Goal: Find specific page/section: Find specific page/section

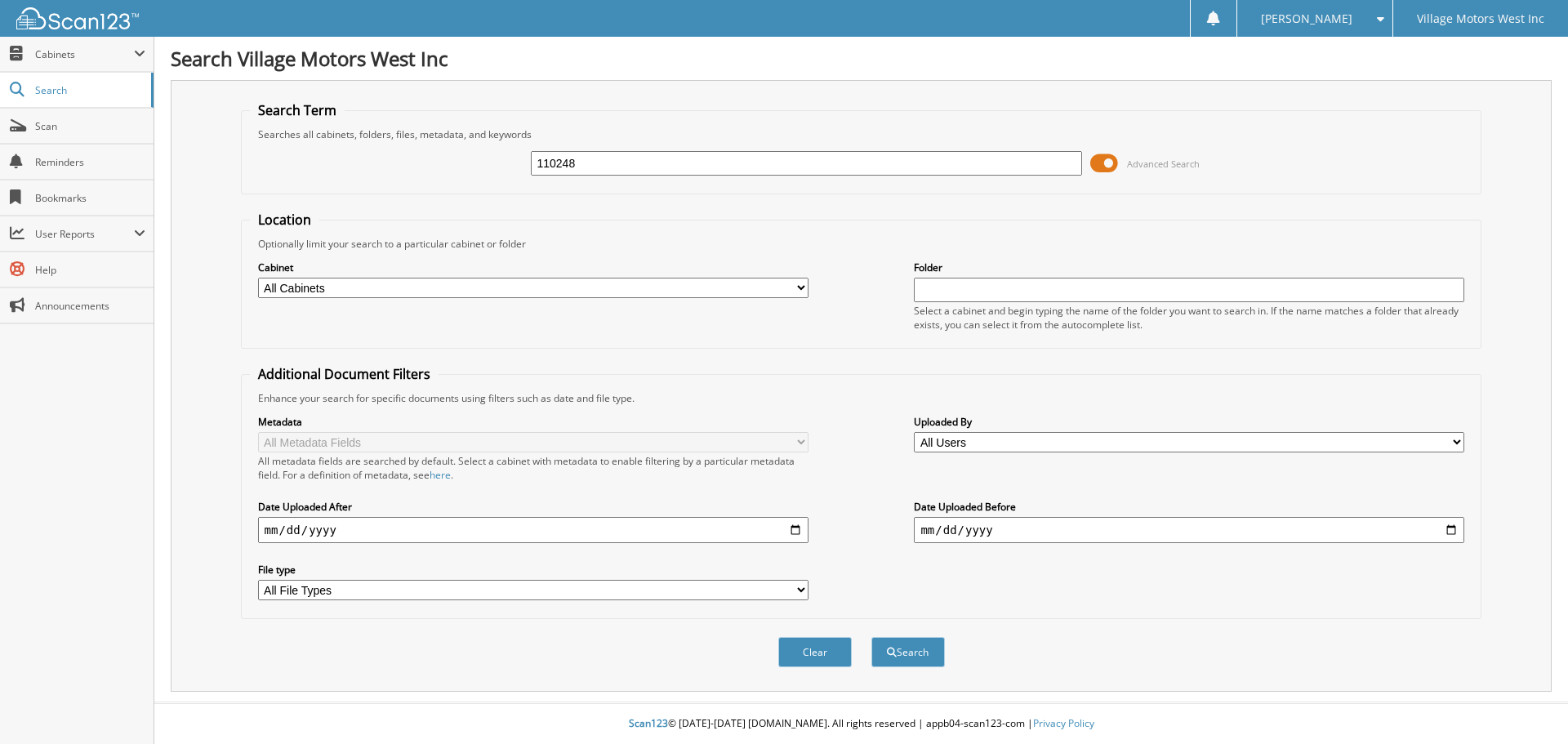
type input "110248"
click at [871, 637] on button "Search" at bounding box center [908, 652] width 73 height 30
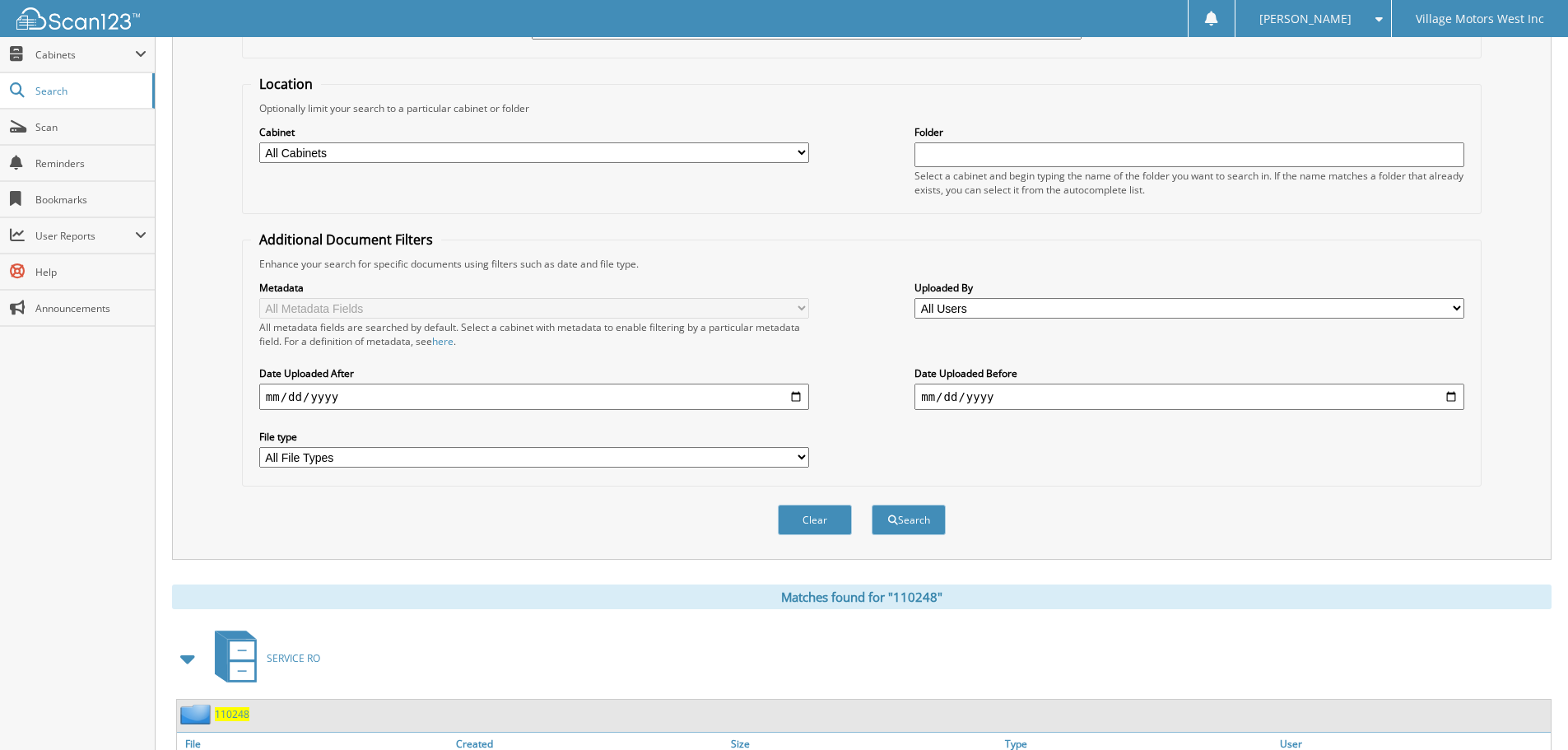
scroll to position [271, 0]
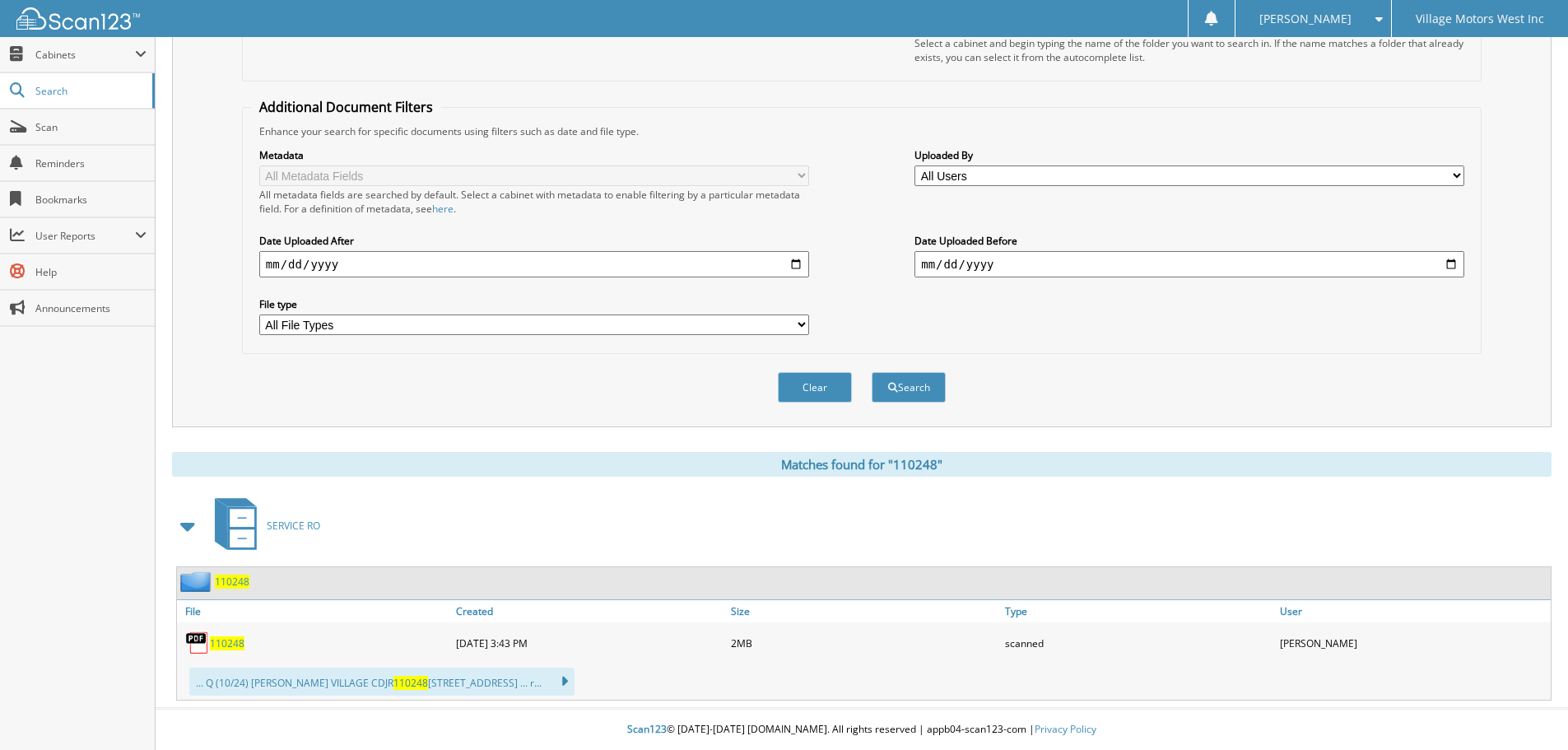
click at [222, 643] on span "110248" at bounding box center [227, 643] width 35 height 14
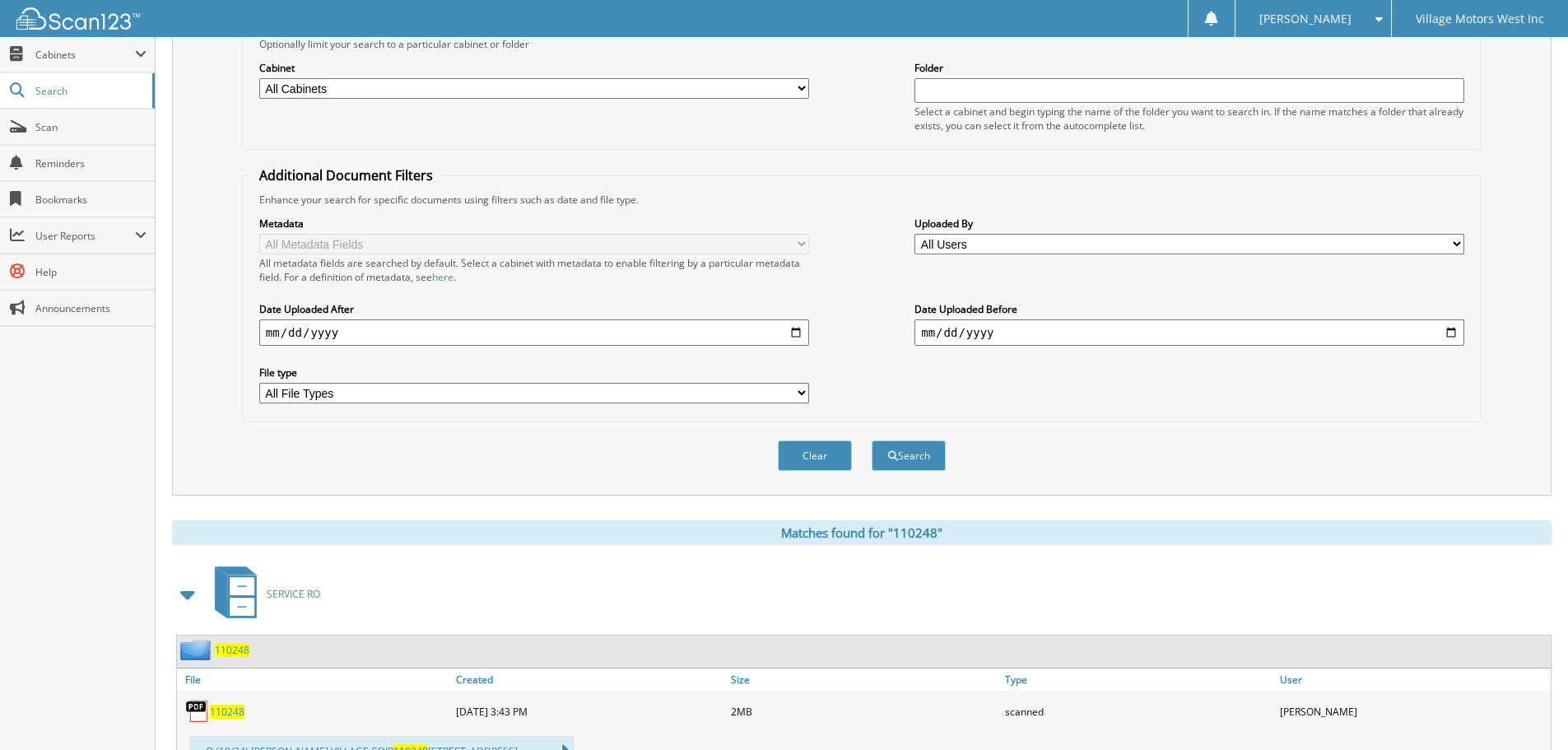
scroll to position [0, 0]
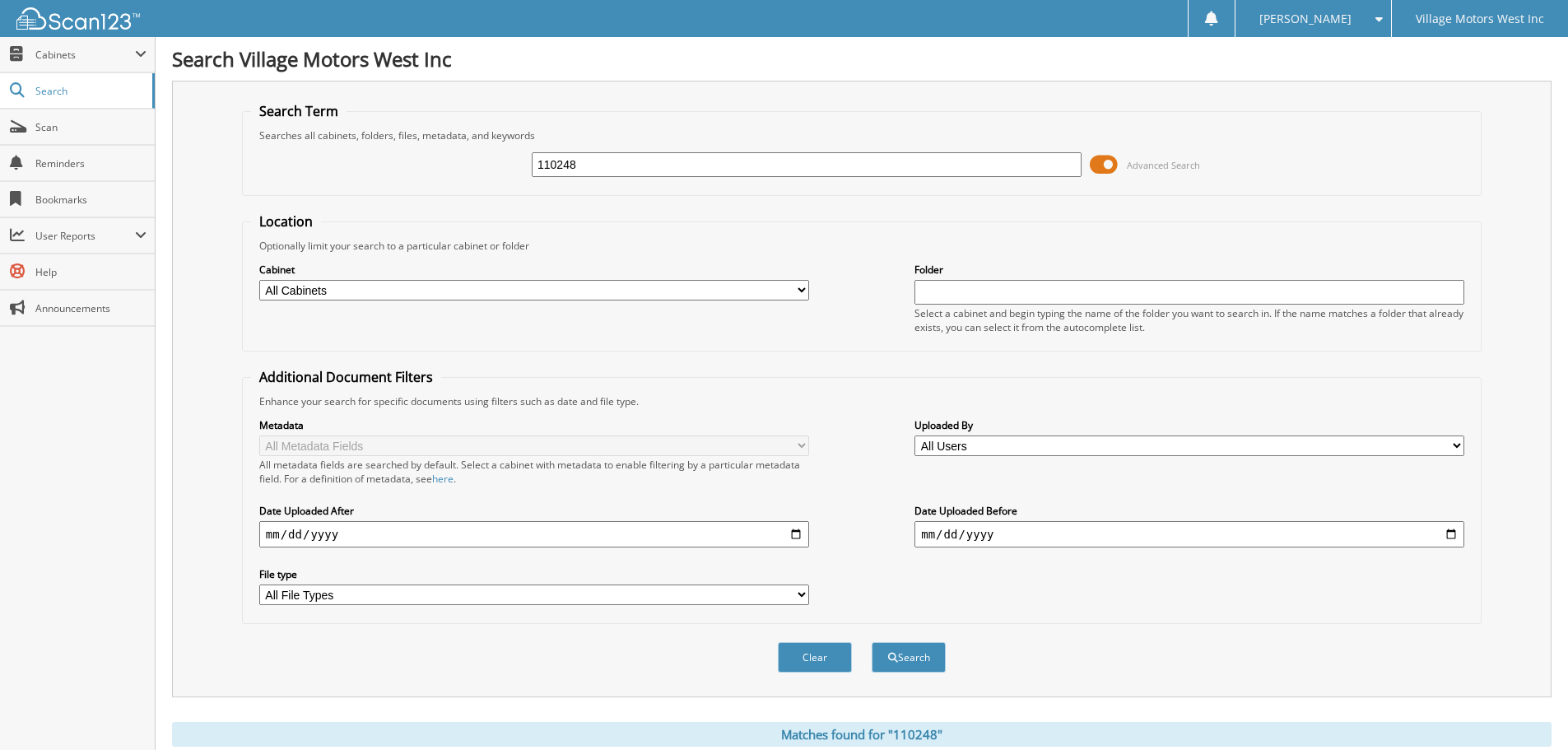
drag, startPoint x: 596, startPoint y: 164, endPoint x: 372, endPoint y: 131, distance: 226.4
click at [458, 159] on div "110248 Advanced Search" at bounding box center [862, 164] width 1222 height 45
type input "113978"
click at [872, 642] on button "Search" at bounding box center [909, 657] width 74 height 30
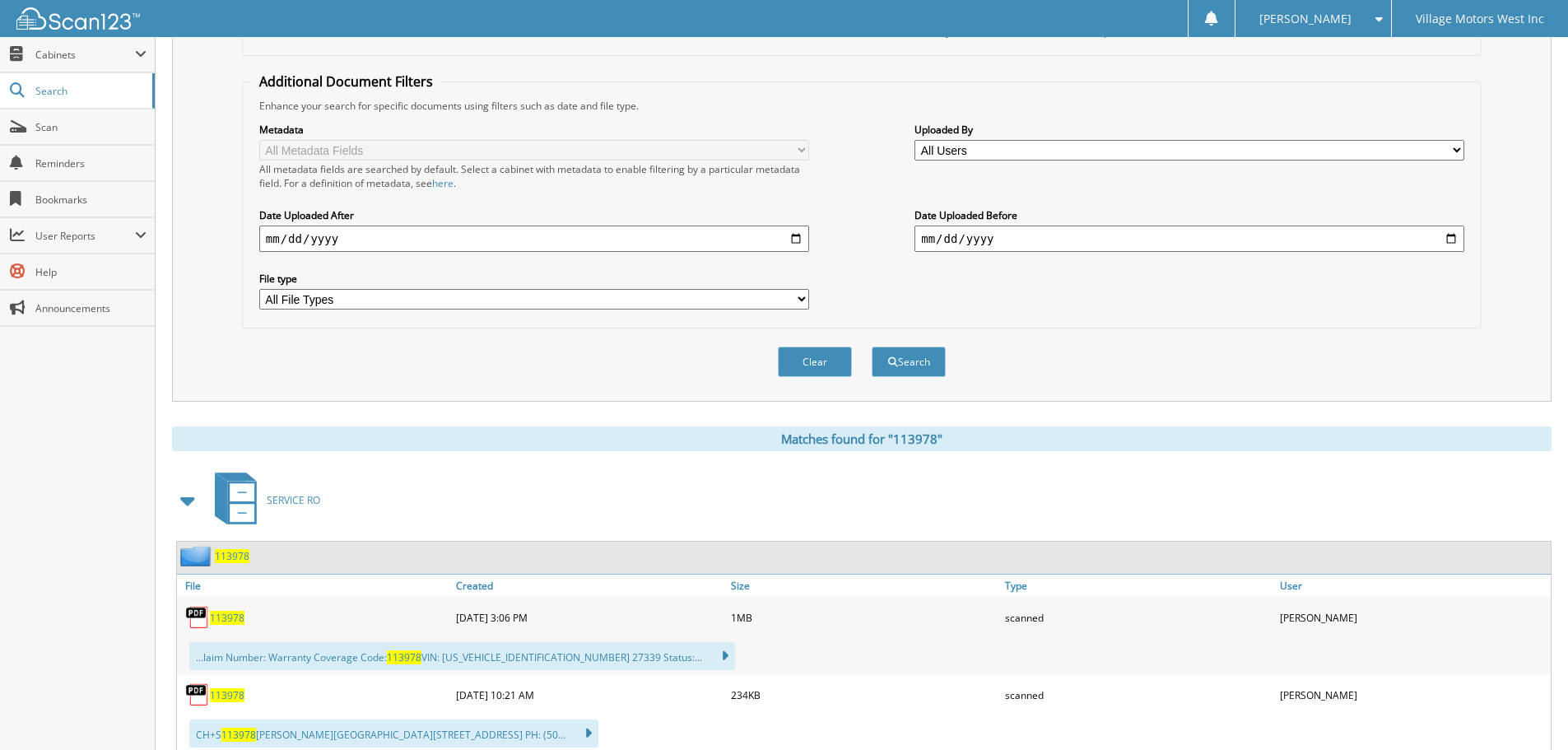
scroll to position [348, 0]
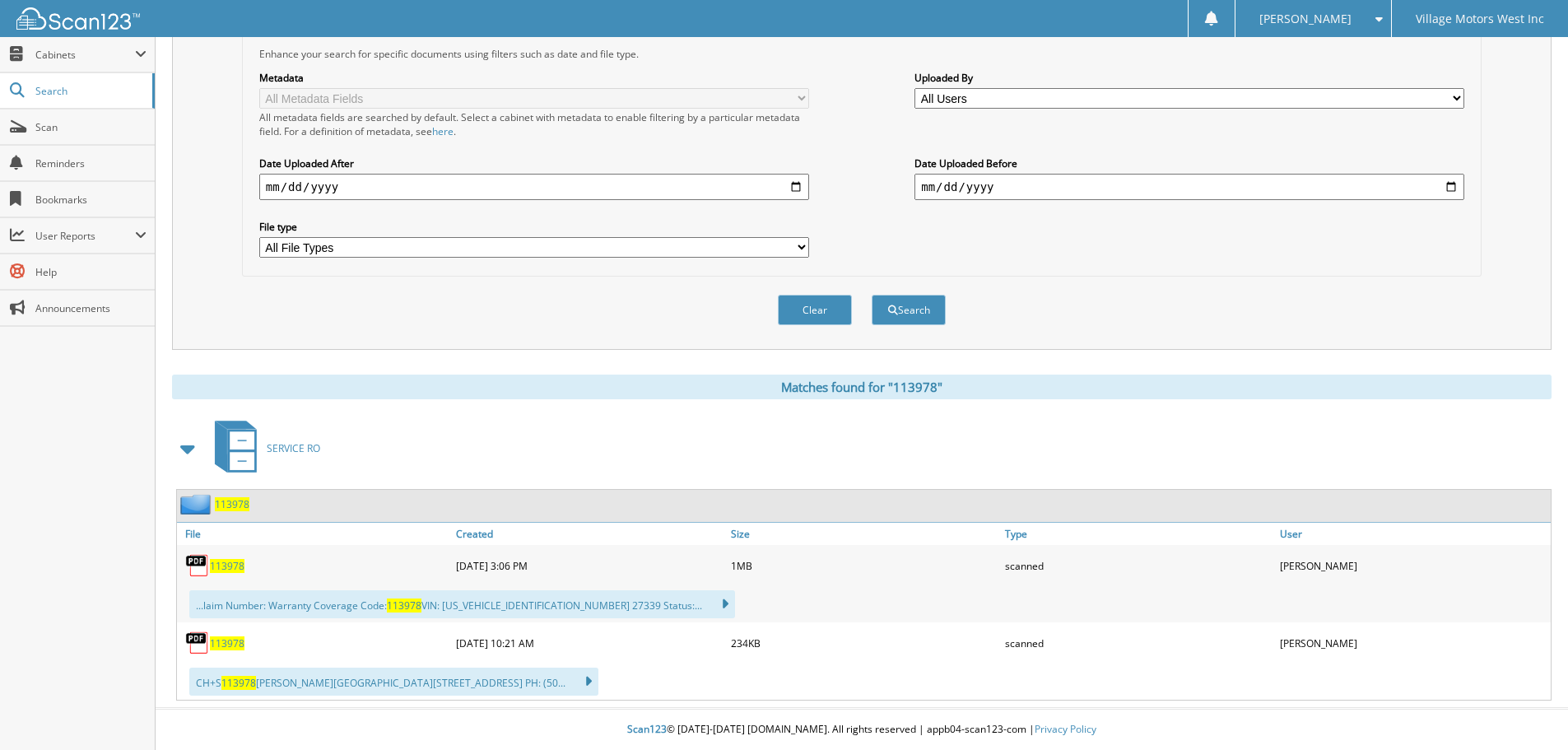
click at [223, 570] on span "113978" at bounding box center [227, 565] width 35 height 14
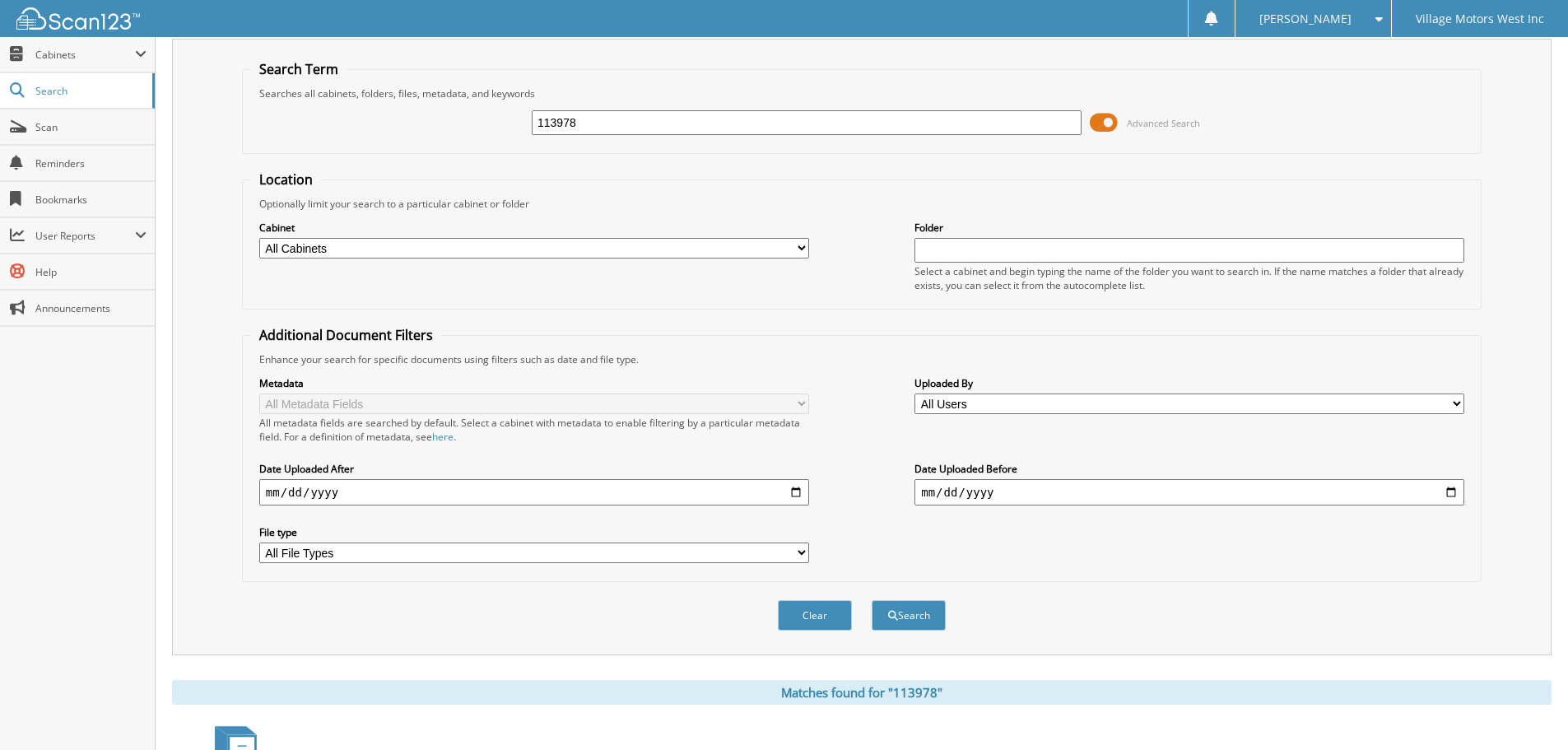
scroll to position [0, 0]
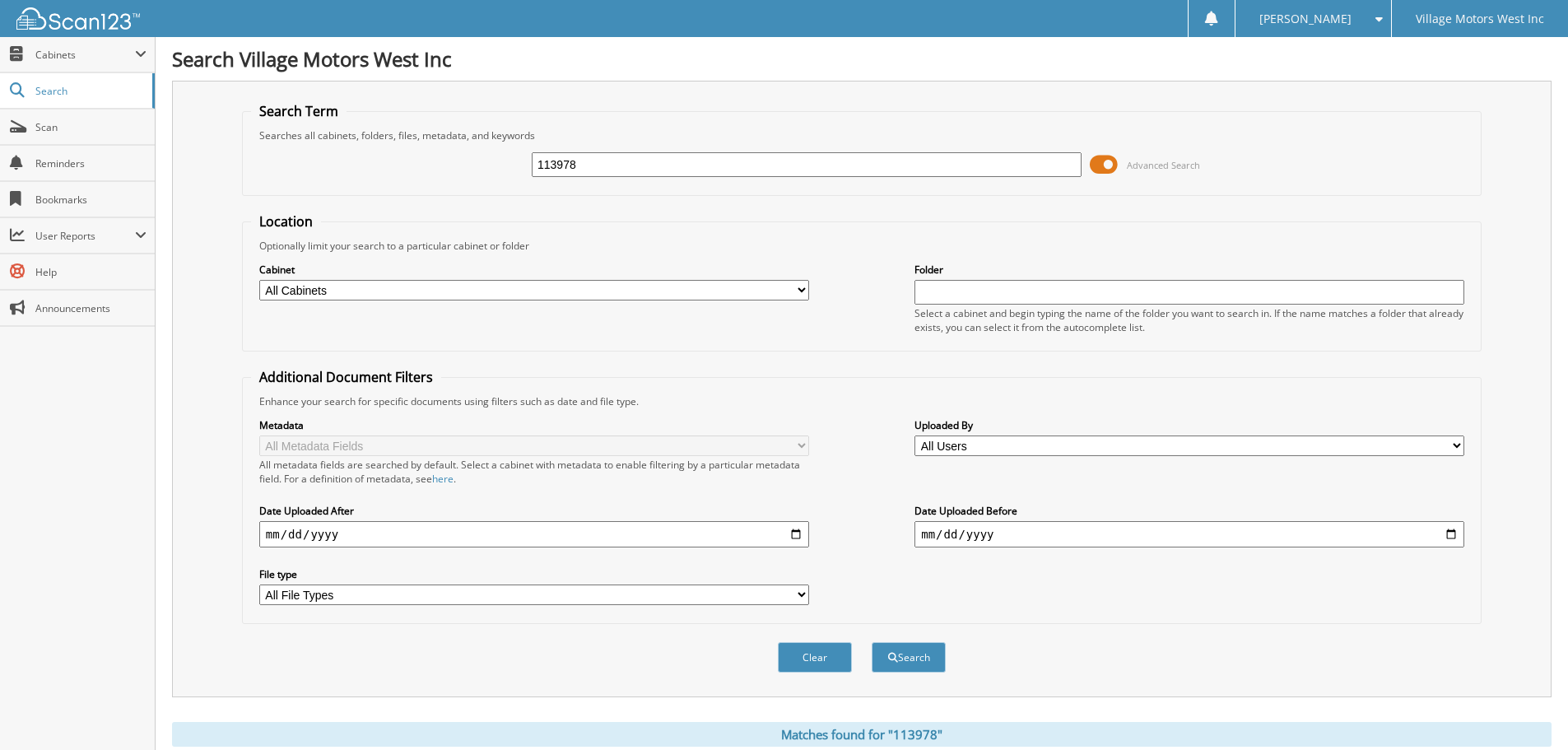
click at [573, 690] on div "Clear Search" at bounding box center [862, 657] width 1240 height 67
click at [1280, 202] on form "Search Term Searches all cabinets, folders, files, metadata, and keywords 11397…" at bounding box center [862, 396] width 1240 height 589
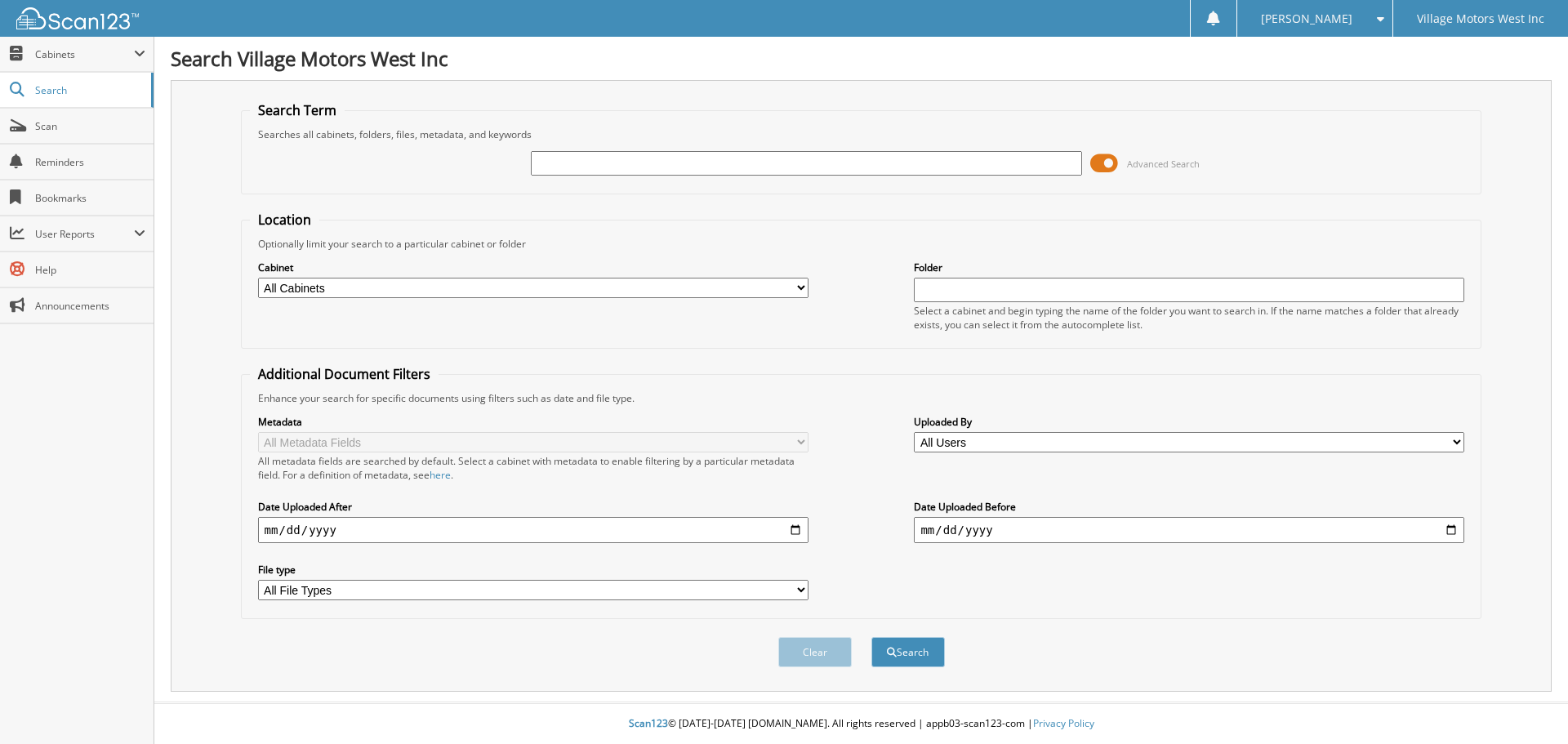
click at [555, 161] on input "text" at bounding box center [806, 163] width 551 height 24
type input "n8748319"
click at [871, 637] on button "Search" at bounding box center [908, 652] width 73 height 30
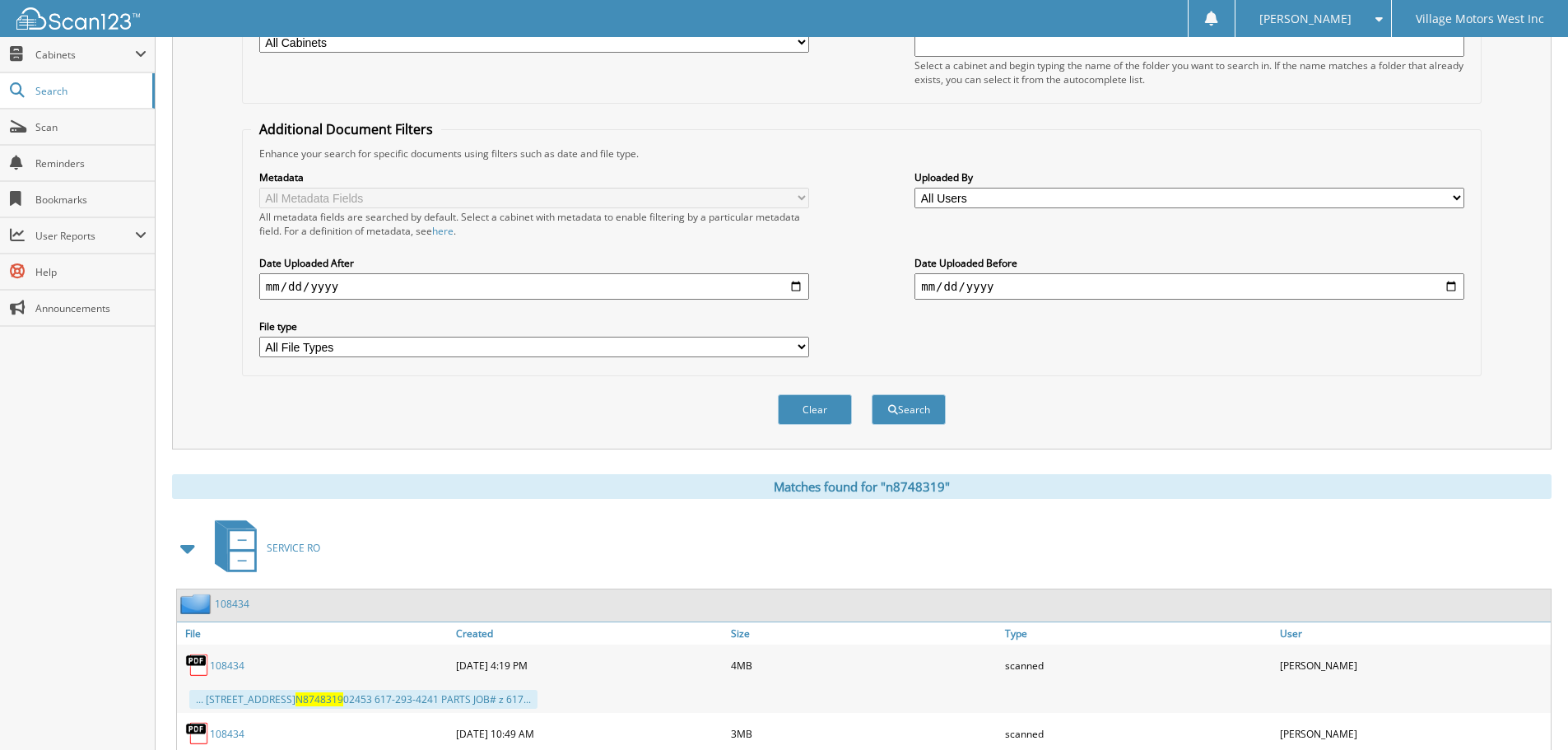
scroll to position [330, 0]
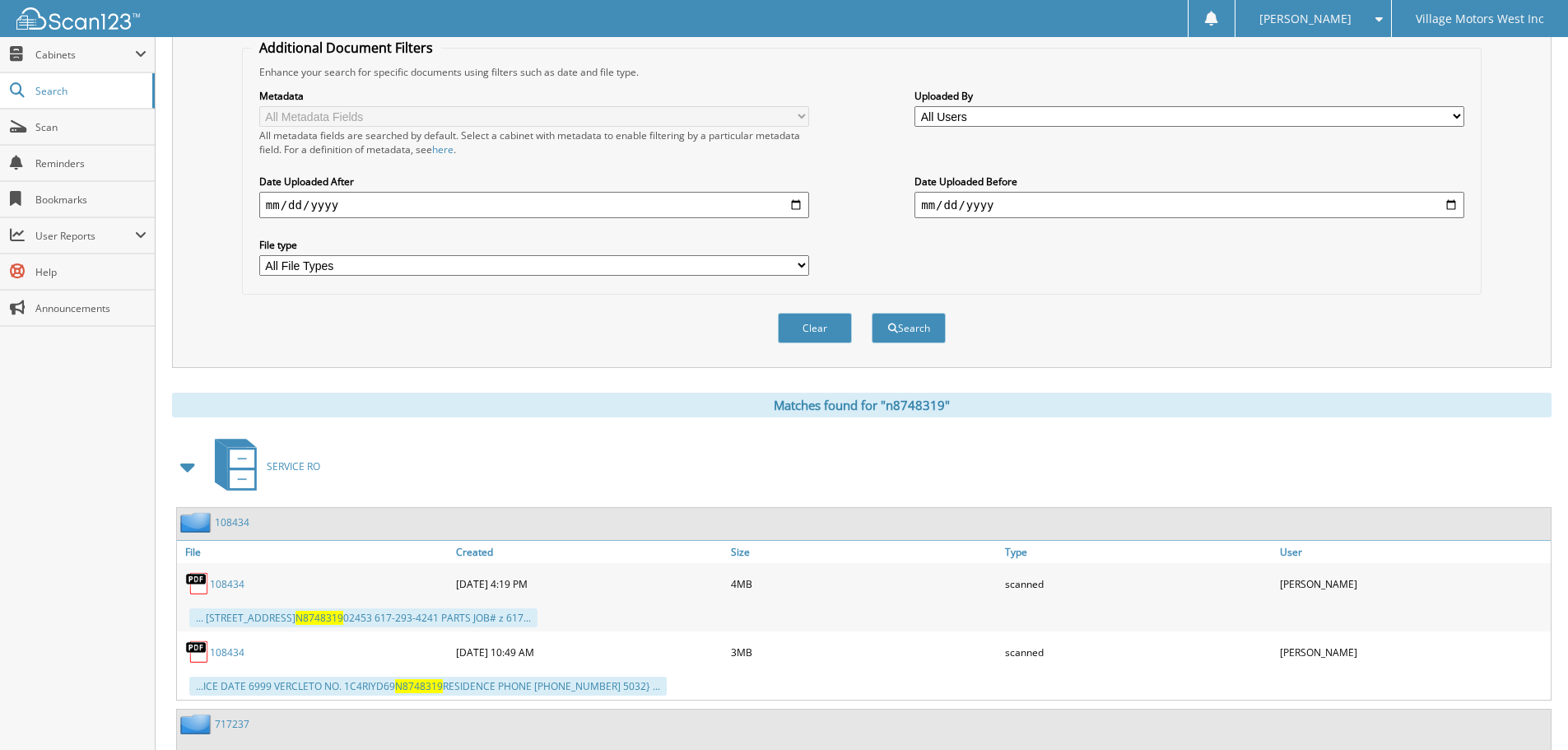
click at [235, 585] on link "108434" at bounding box center [227, 584] width 35 height 14
